Goal: Information Seeking & Learning: Learn about a topic

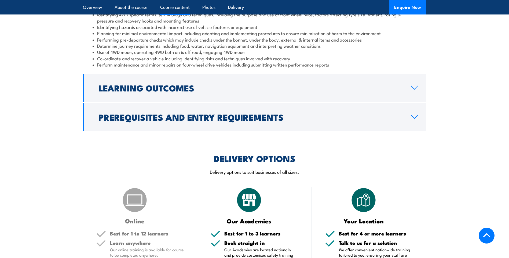
scroll to position [510, 0]
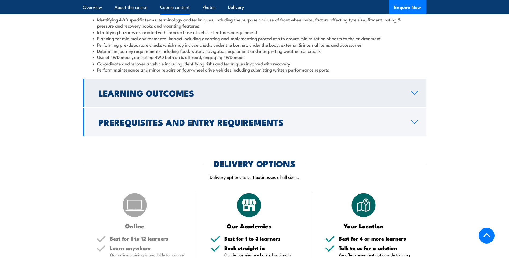
click at [411, 93] on icon at bounding box center [414, 93] width 7 height 4
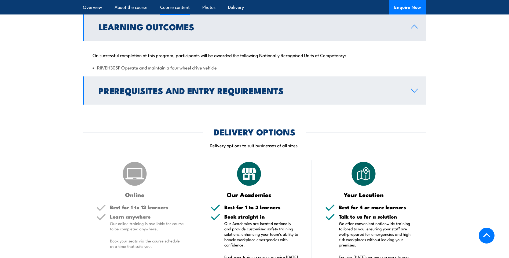
click at [414, 97] on link "Prerequisites and Entry Requirements" at bounding box center [255, 90] width 344 height 28
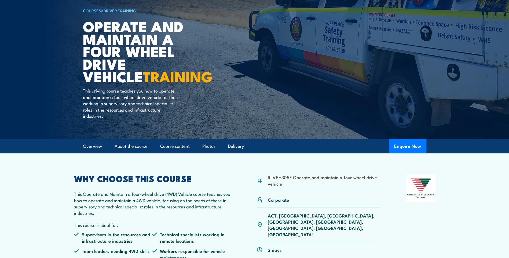
scroll to position [0, 0]
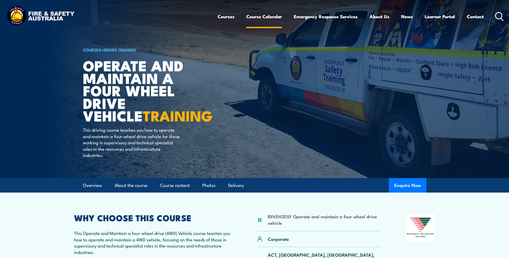
click at [268, 13] on link "Course Calendar" at bounding box center [264, 16] width 36 height 14
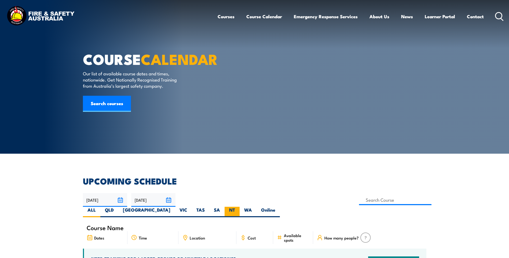
click at [240, 207] on label "NT" at bounding box center [232, 212] width 15 height 10
click at [239, 207] on input "NT" at bounding box center [236, 208] width 3 height 3
radio input "true"
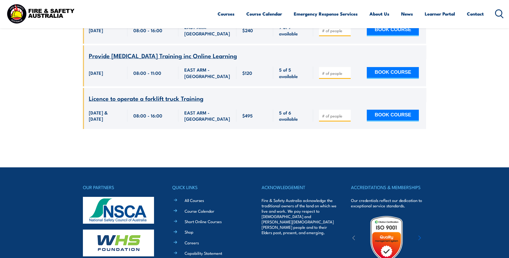
scroll to position [1412, 0]
